Goal: Information Seeking & Learning: Learn about a topic

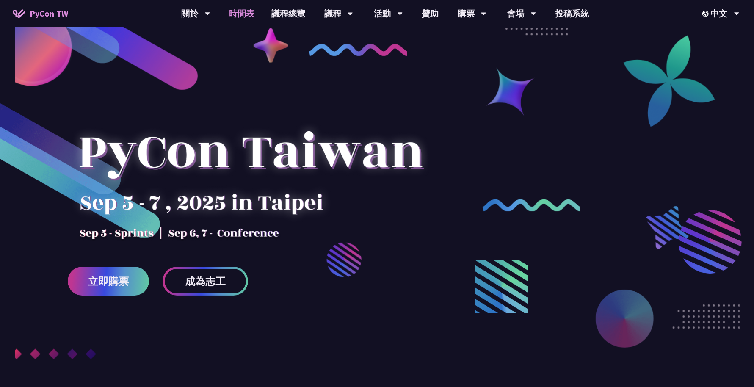
click at [236, 11] on link "時間表" at bounding box center [242, 13] width 42 height 27
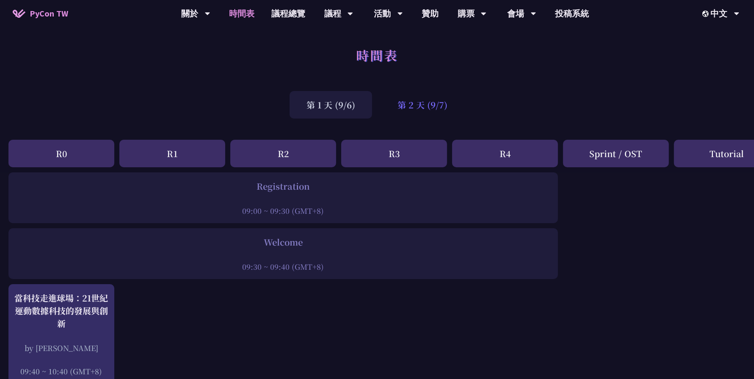
click at [414, 106] on div "第 2 天 (9/7)" at bounding box center [423, 105] width 84 height 28
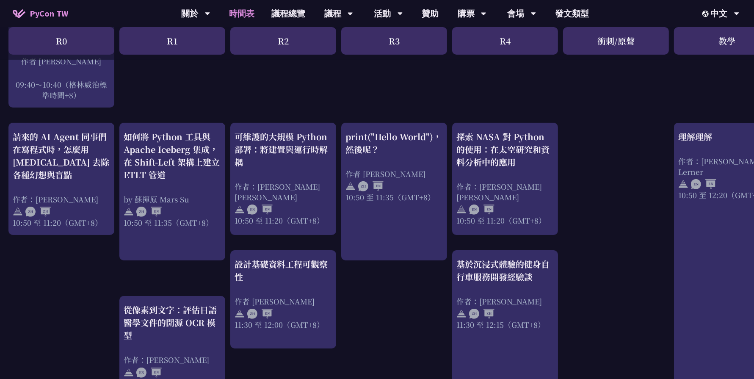
scroll to position [286, 0]
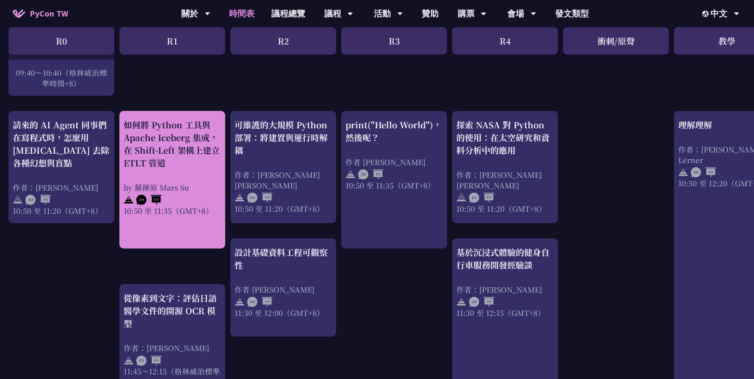
click at [210, 220] on link "如何將 Python 工具與 Apache Iceberg 集成，在 Shift-Left 架構上建立 ETLT 管道 by 蘇揮原 Mars Su 10:5…" at bounding box center [172, 180] width 97 height 123
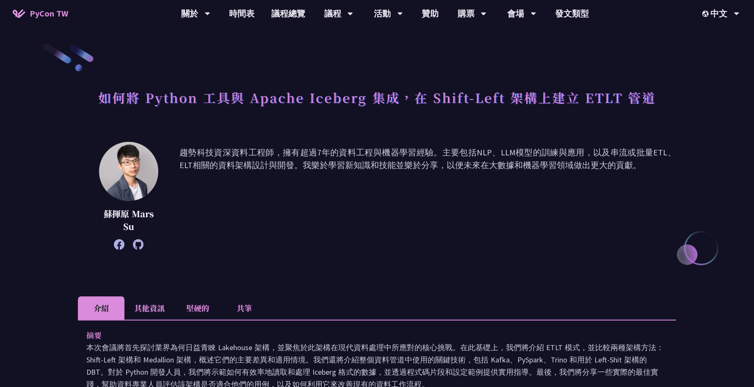
click at [192, 300] on li "堅硬的" at bounding box center [197, 307] width 47 height 23
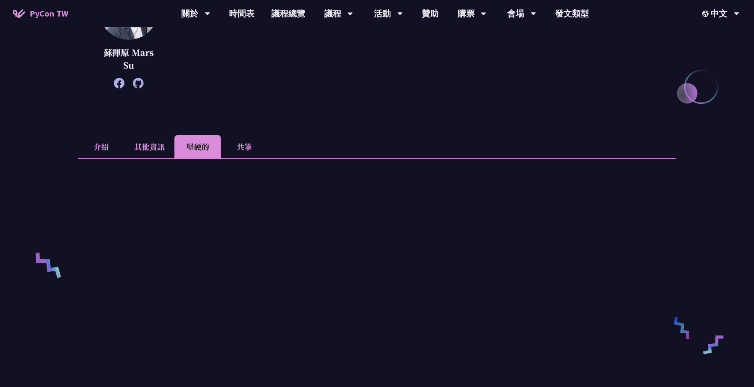
scroll to position [158, 0]
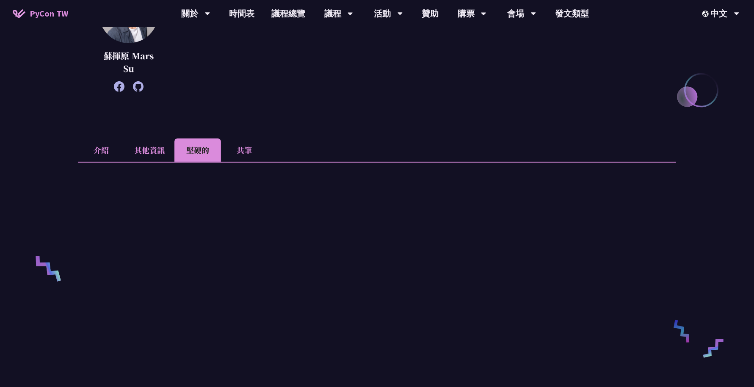
click at [246, 149] on li "共筆" at bounding box center [244, 149] width 47 height 23
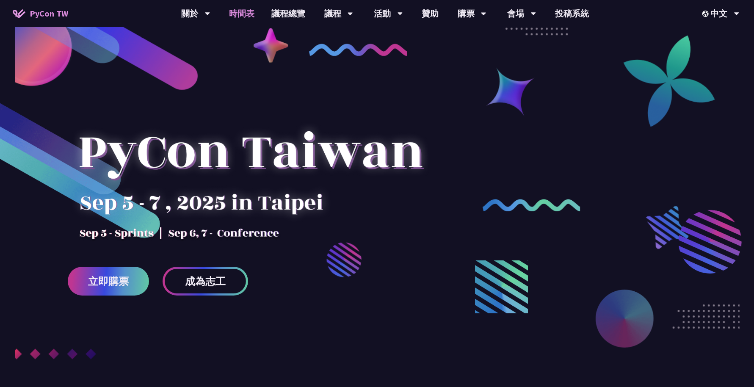
click at [234, 11] on link "時間表" at bounding box center [242, 13] width 42 height 27
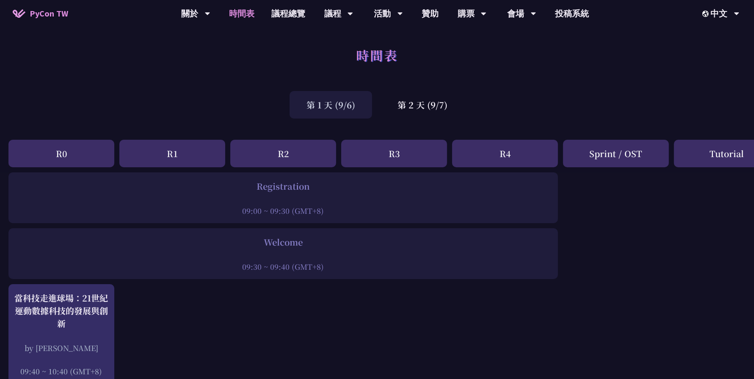
click at [455, 110] on div "第 2 天 (9/7)" at bounding box center [423, 105] width 84 height 28
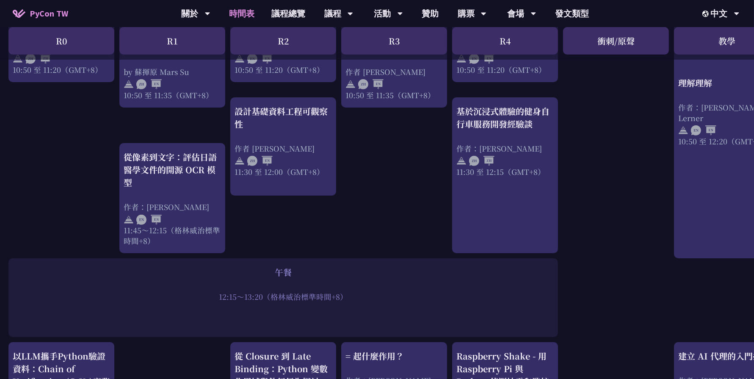
scroll to position [428, 0]
